Goal: Transaction & Acquisition: Purchase product/service

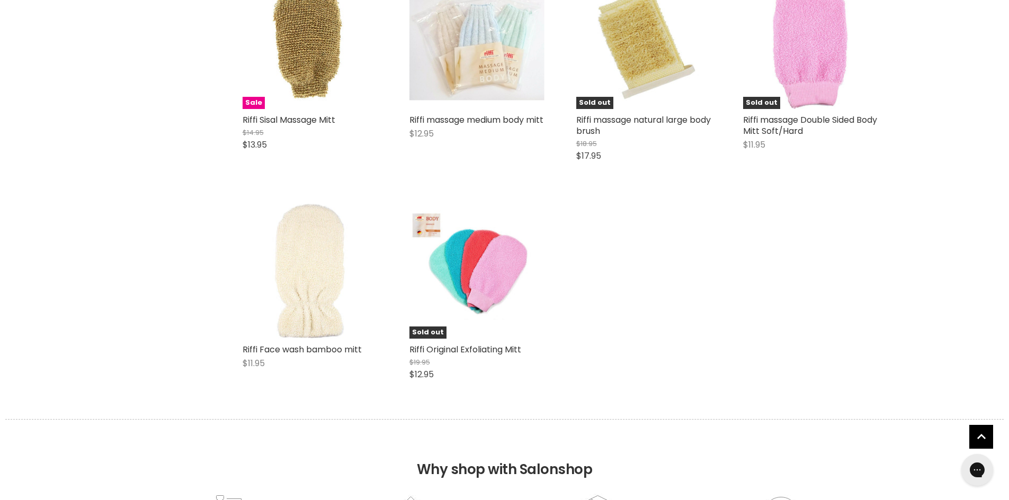
scroll to position [424, 0]
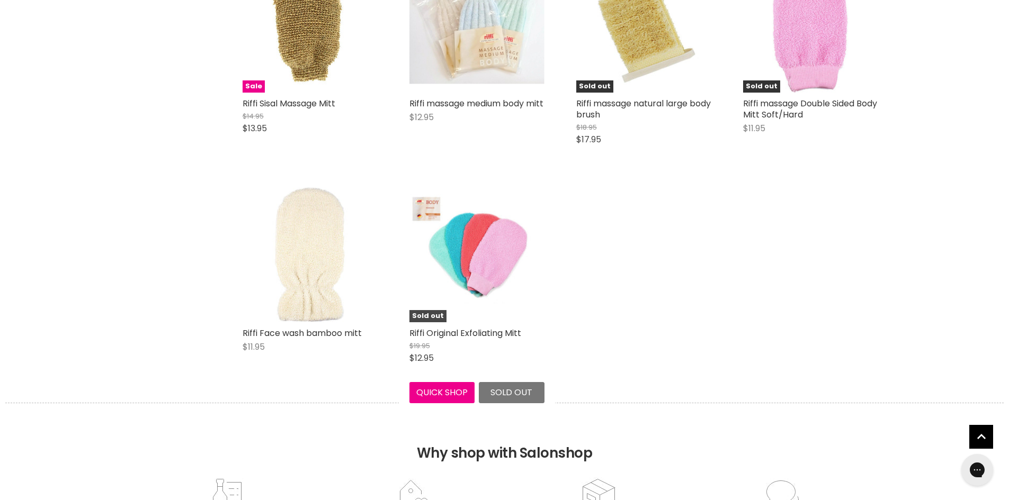
click at [469, 266] on img "Main content" at bounding box center [476, 254] width 135 height 121
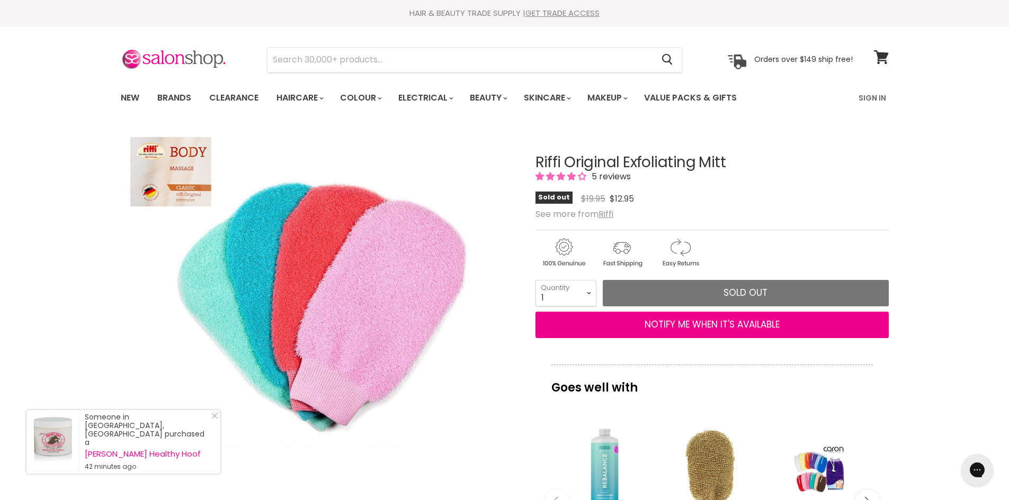
click at [199, 453] on img "Riffi Original Exfoliating Mitt image. Click or Scroll to Zoom." at bounding box center [318, 306] width 396 height 356
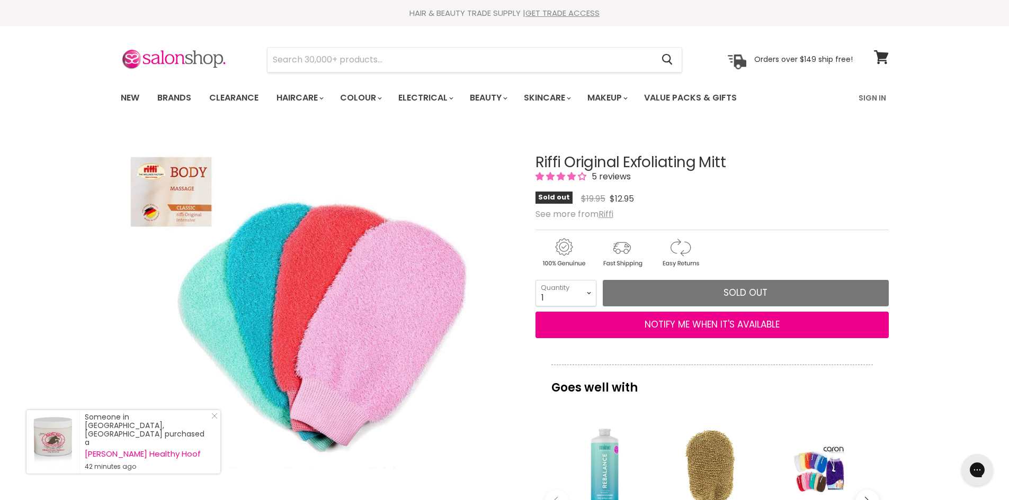
copy h1 "Riffi Original Exfoliating Mitt"
drag, startPoint x: 537, startPoint y: 159, endPoint x: 727, endPoint y: 159, distance: 190.1
click at [727, 159] on h1 "Riffi Original Exfoliating Mitt" at bounding box center [711, 163] width 353 height 16
